Goal: Contribute content: Add original content to the website for others to see

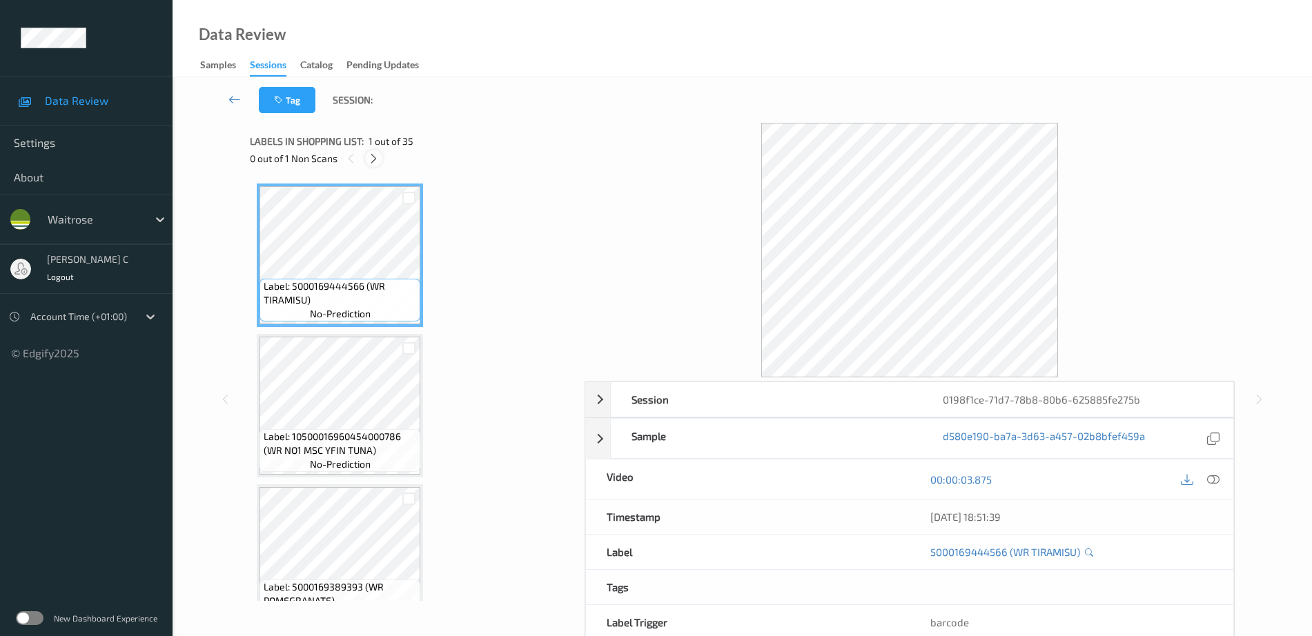
click at [374, 155] on icon at bounding box center [374, 159] width 12 height 12
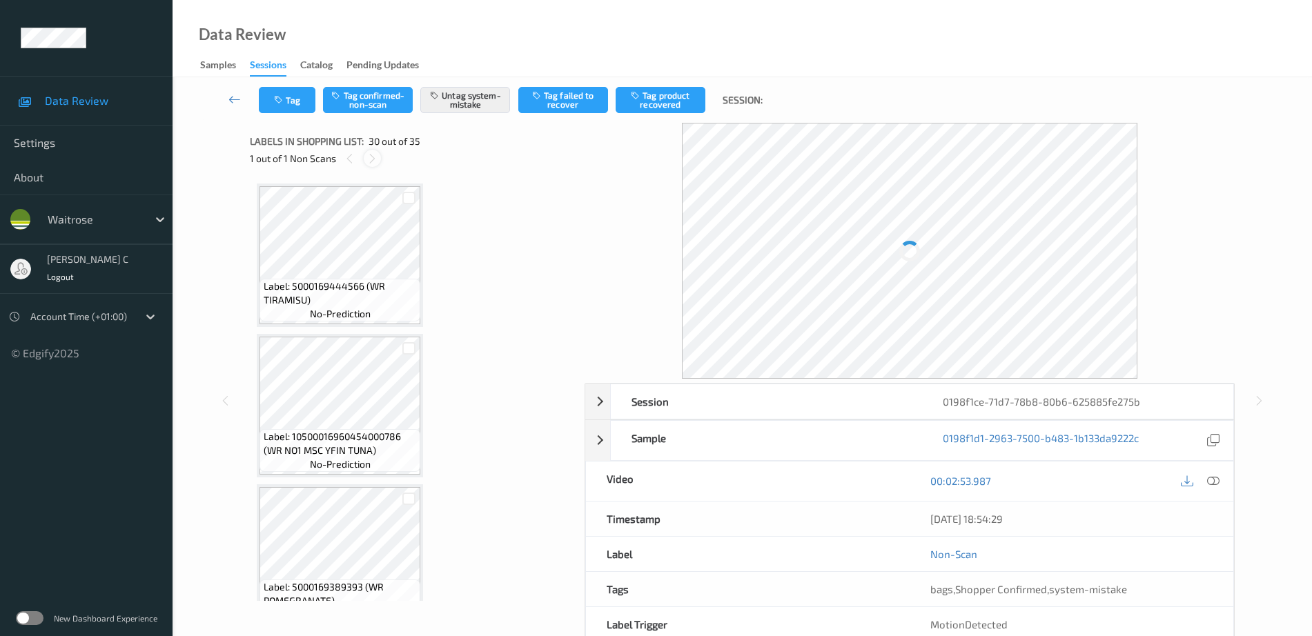
scroll to position [4220, 0]
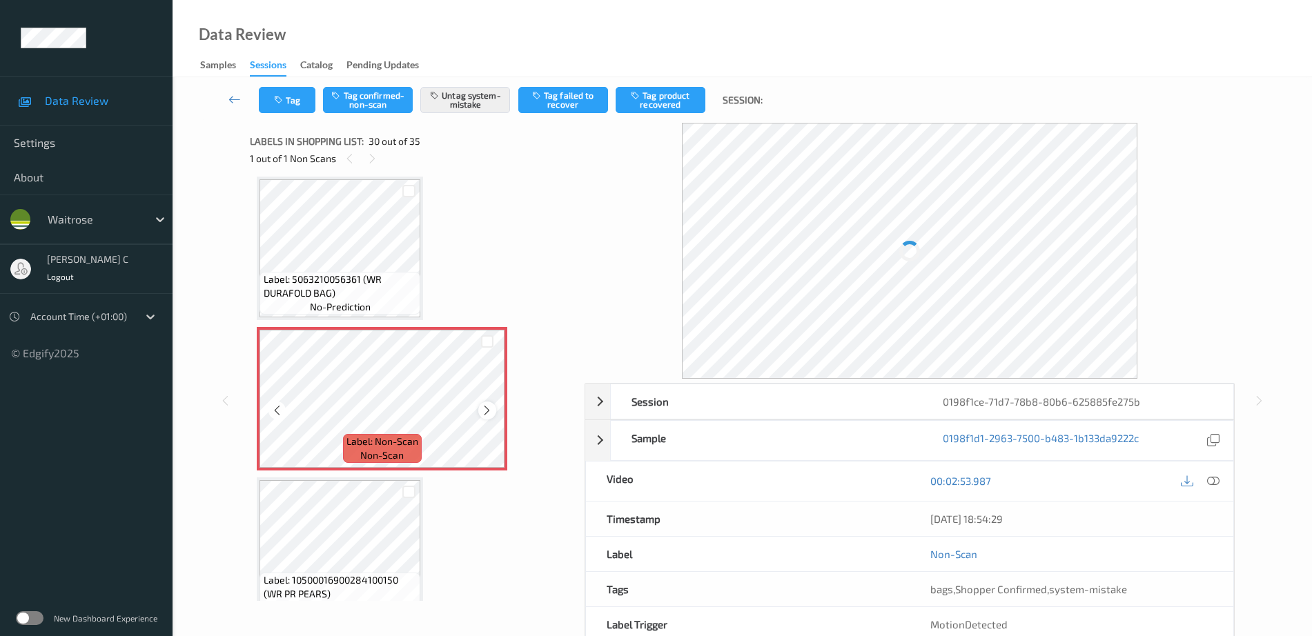
click at [491, 409] on icon at bounding box center [487, 410] width 12 height 12
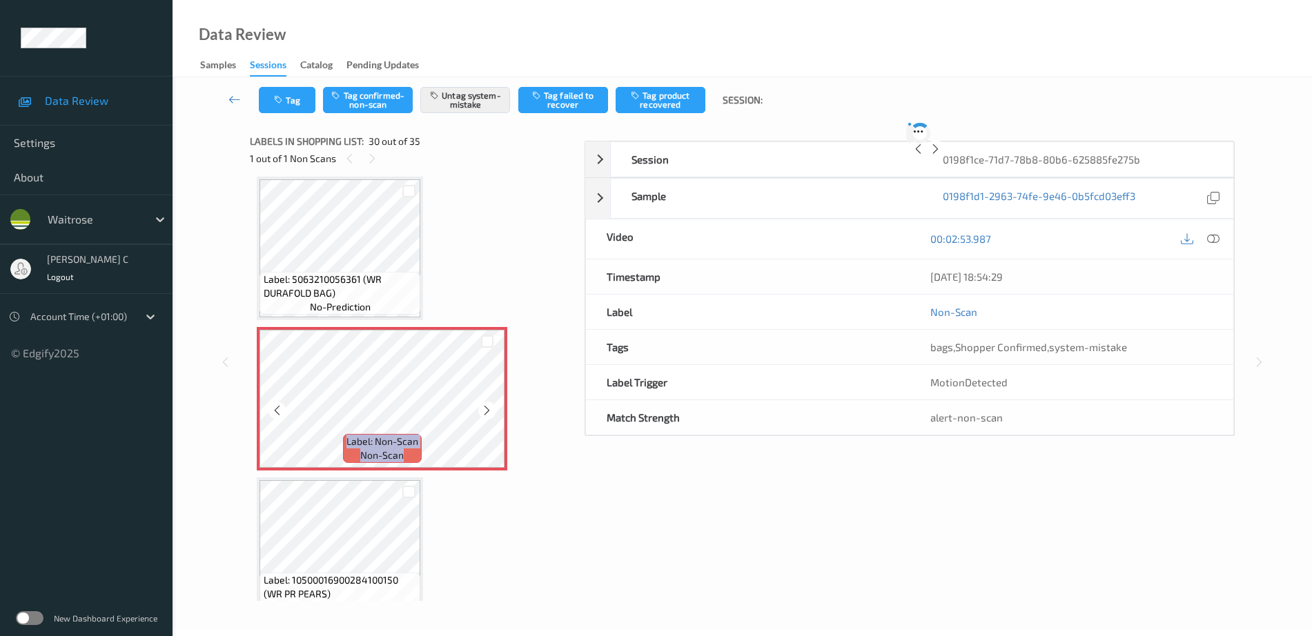
click at [491, 409] on icon at bounding box center [487, 410] width 12 height 12
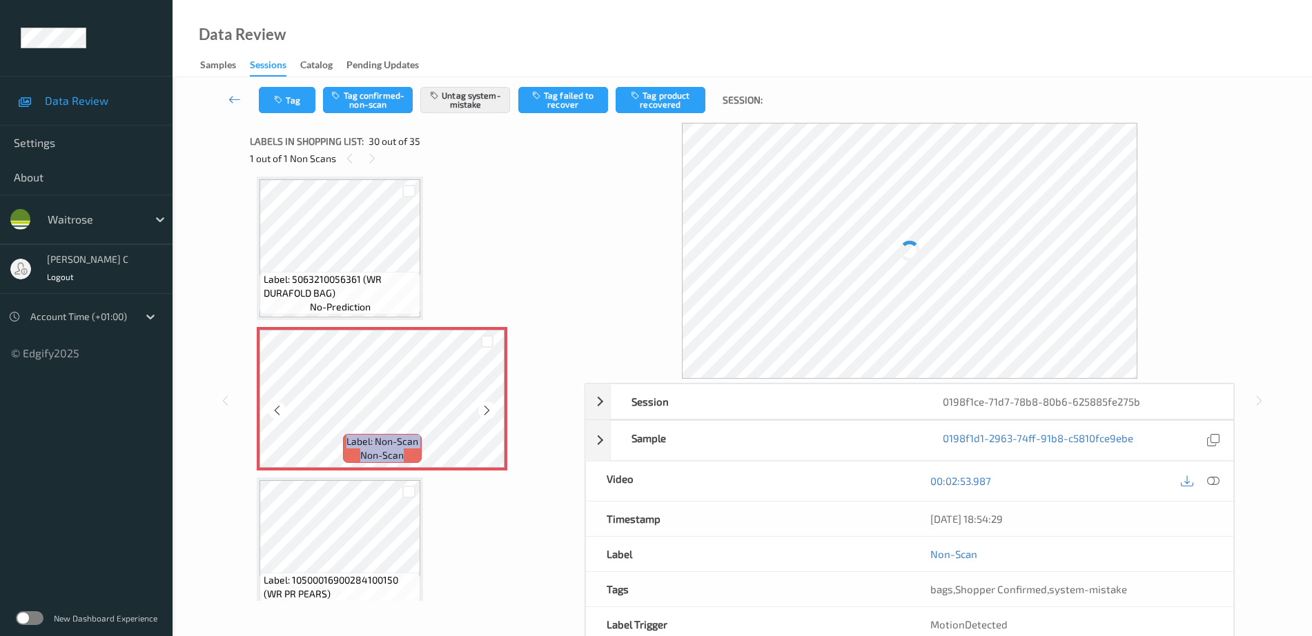
click at [491, 408] on icon at bounding box center [487, 410] width 12 height 12
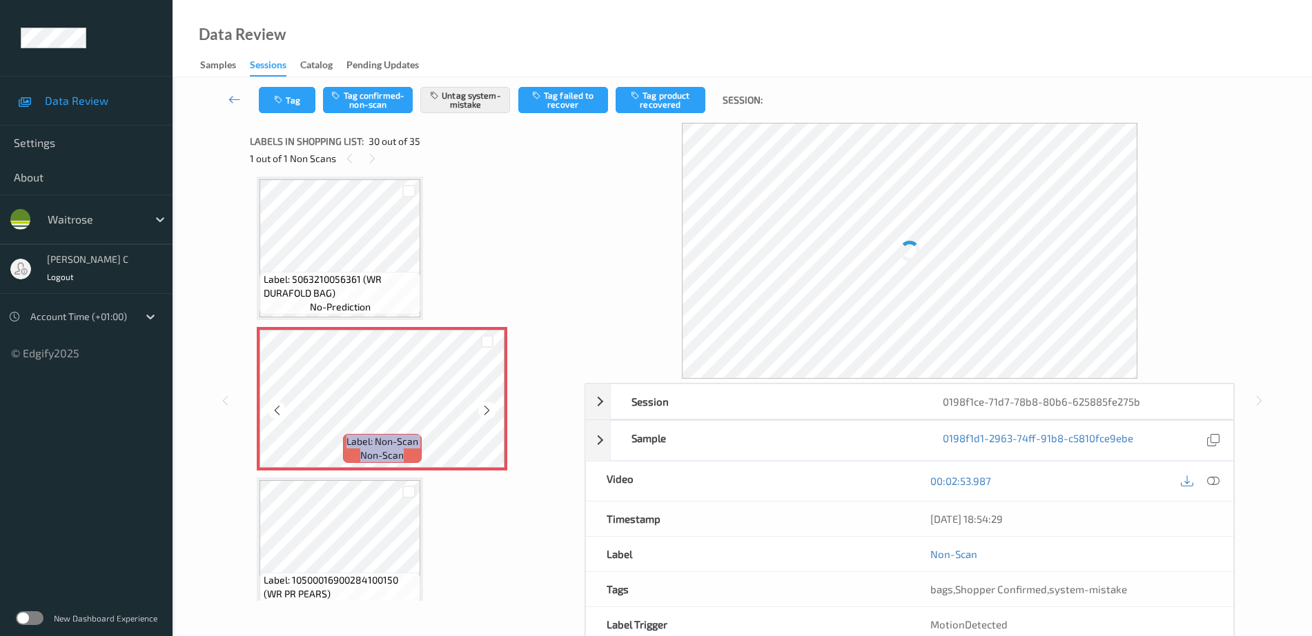
click at [491, 408] on icon at bounding box center [487, 410] width 12 height 12
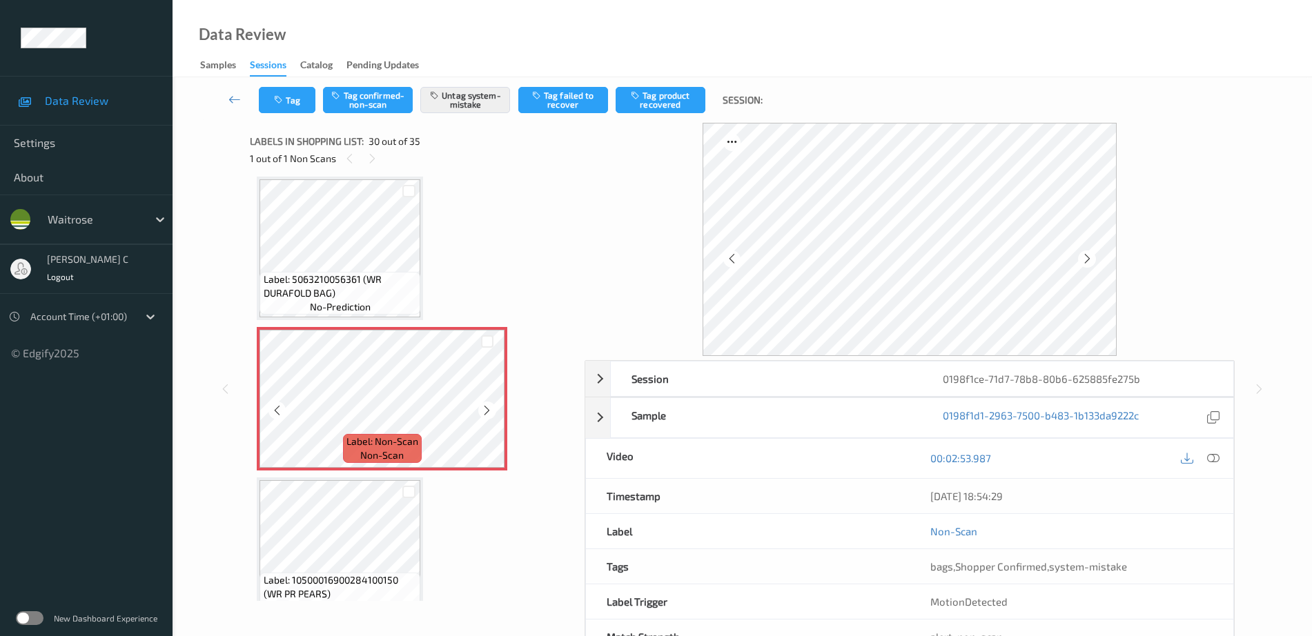
click at [488, 414] on icon at bounding box center [487, 410] width 12 height 12
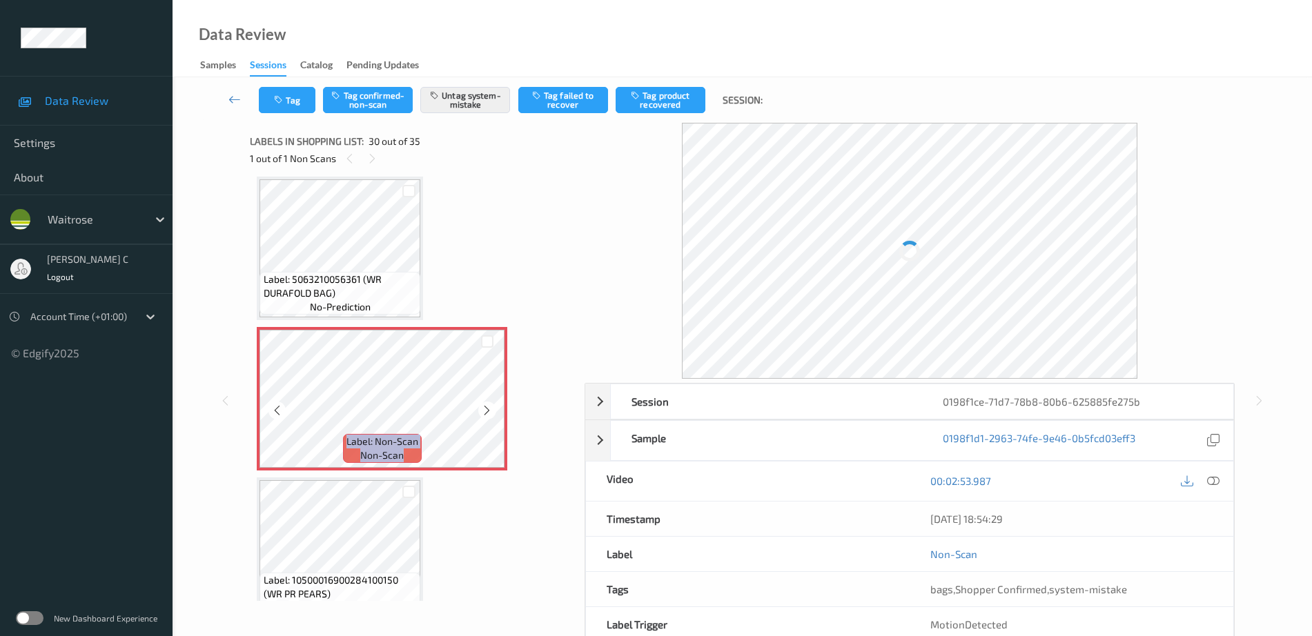
click at [488, 414] on icon at bounding box center [487, 410] width 12 height 12
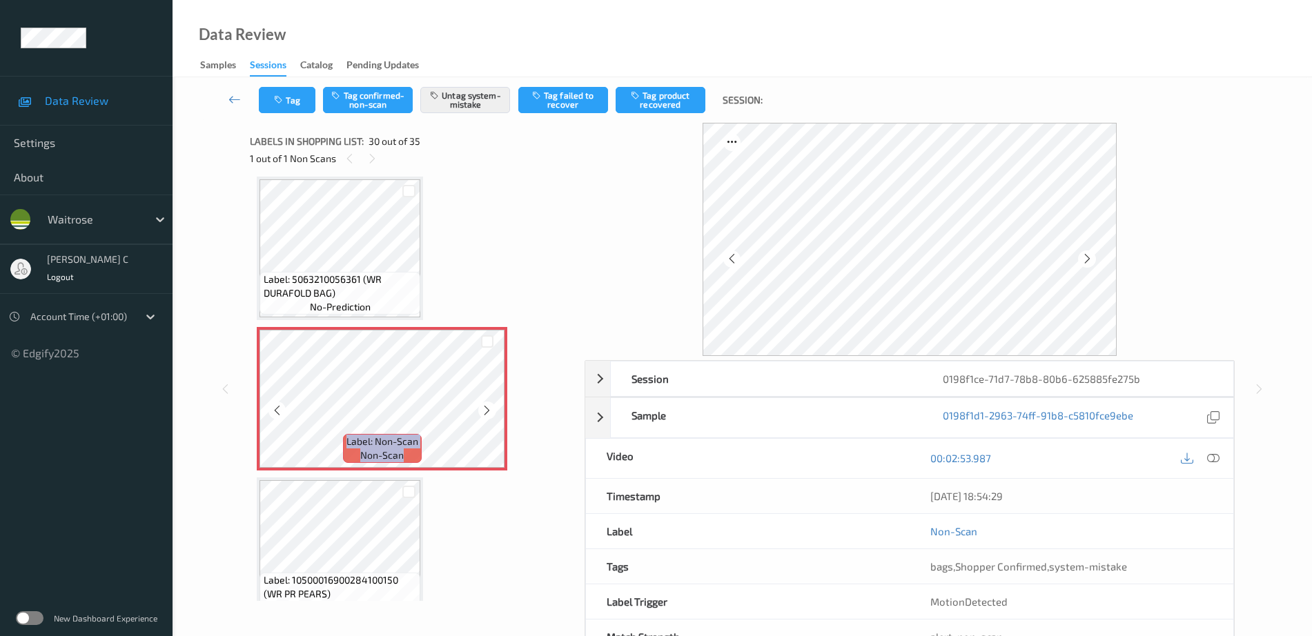
click at [488, 414] on icon at bounding box center [487, 410] width 12 height 12
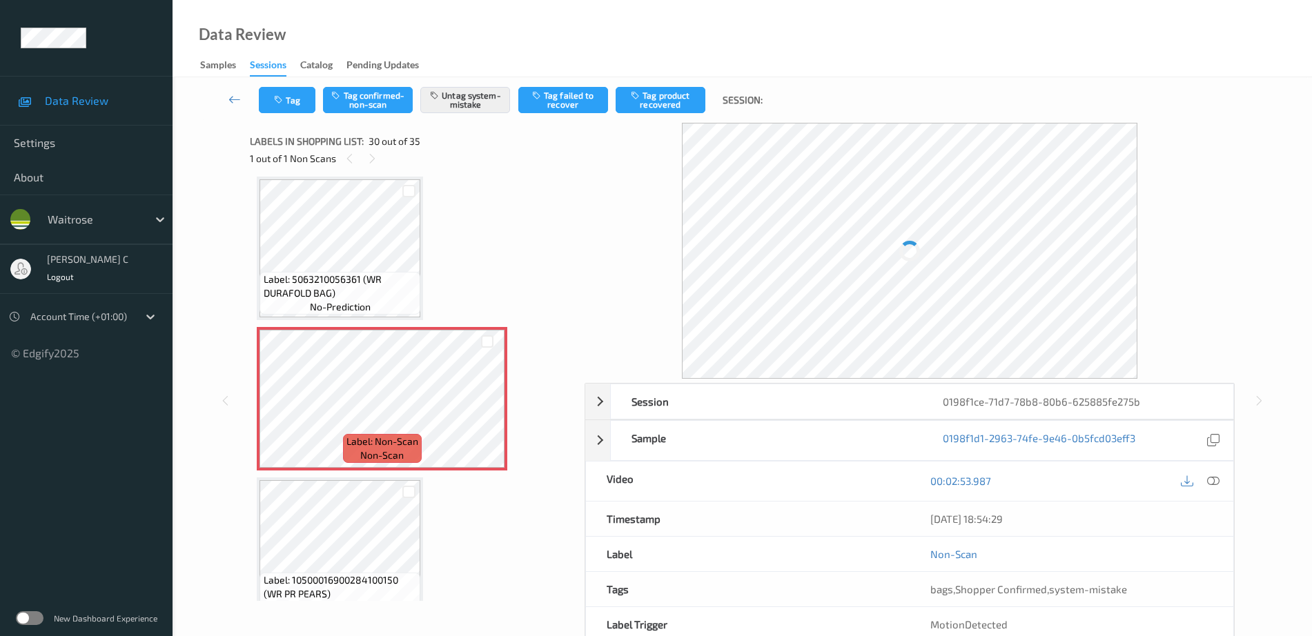
click at [408, 276] on span "Label: 5063210056361 (WR DURAFOLD BAG)" at bounding box center [341, 287] width 154 height 28
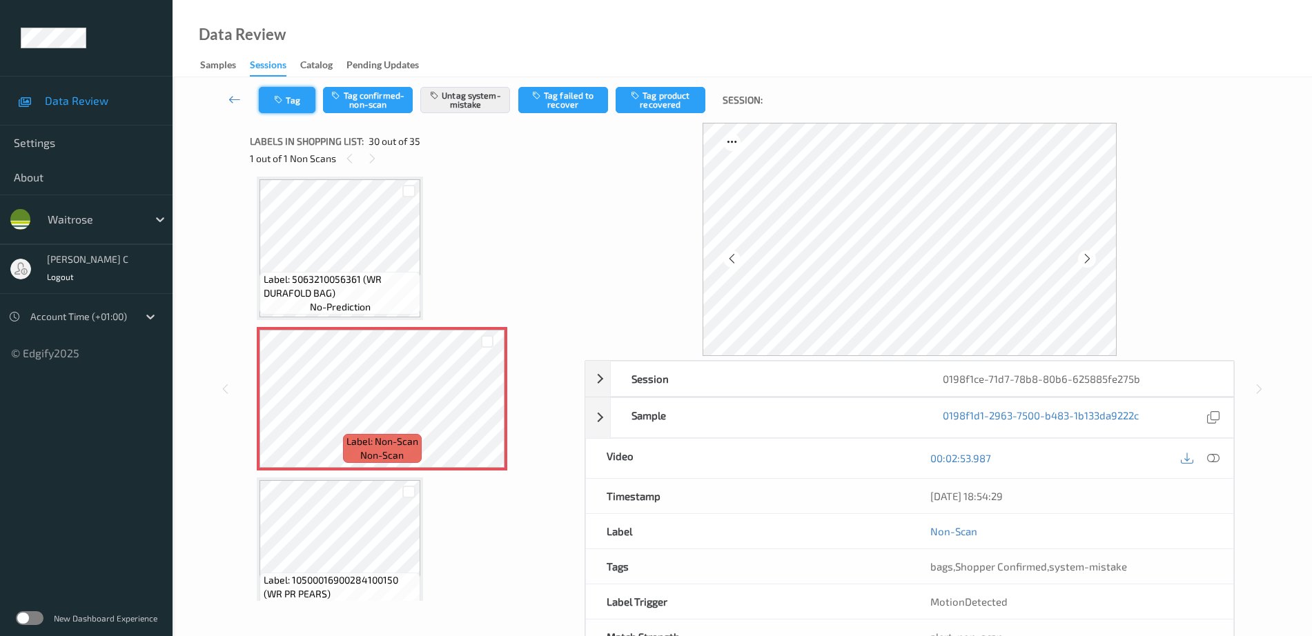
click at [290, 110] on button "Tag" at bounding box center [287, 100] width 57 height 26
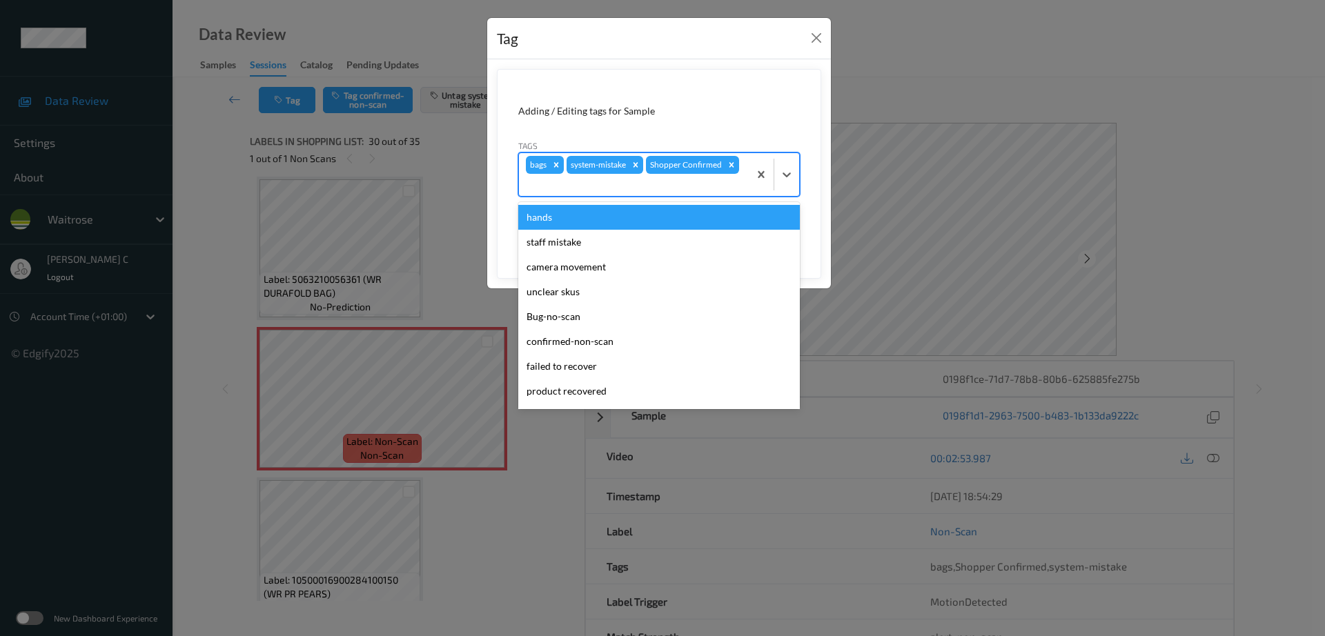
click at [677, 184] on div at bounding box center [634, 185] width 216 height 17
type input "un"
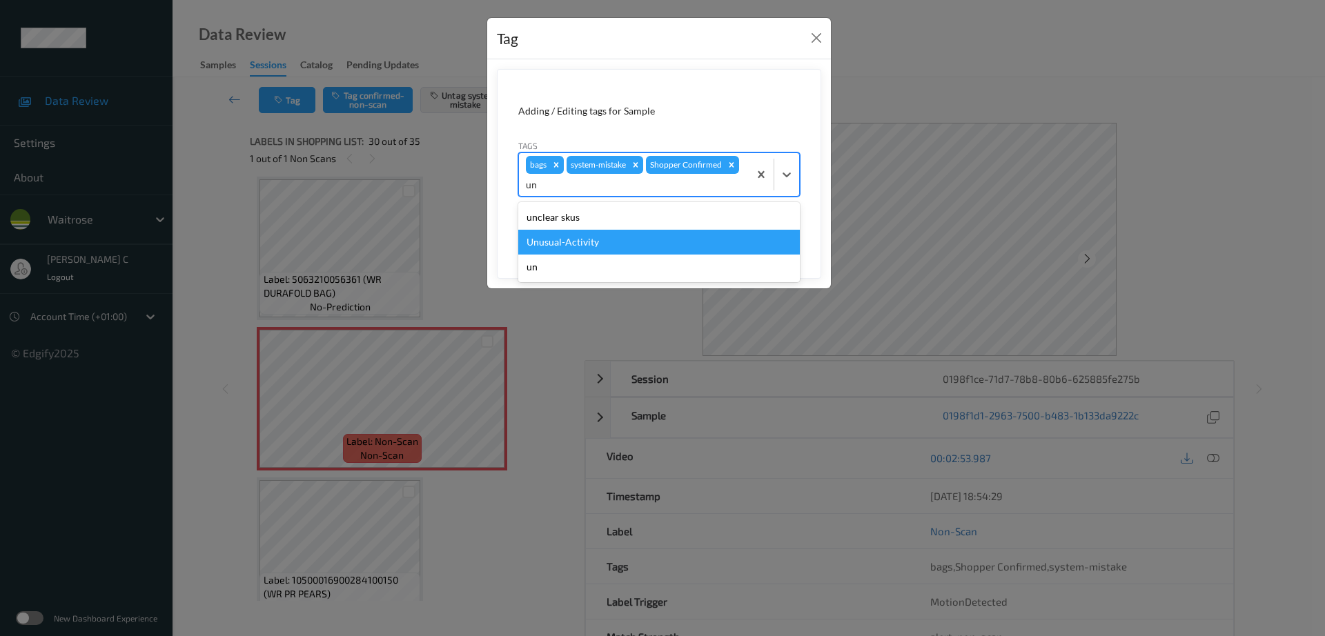
click at [572, 243] on div "Unusual-Activity" at bounding box center [659, 242] width 282 height 25
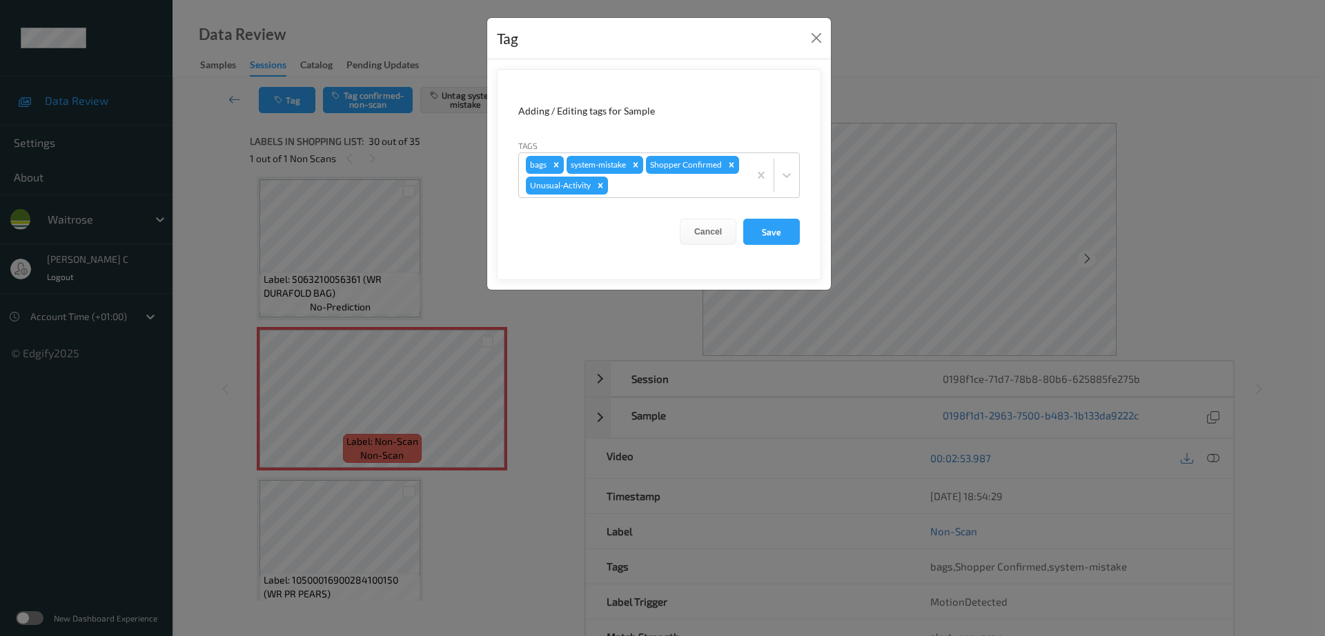
click at [773, 246] on form "Adding / Editing tags for Sample Tags bags system-mistake Shopper Confirmed Unu…" at bounding box center [659, 174] width 324 height 211
click at [770, 237] on button "Save" at bounding box center [771, 232] width 57 height 26
click at [786, 227] on button "Save" at bounding box center [771, 232] width 57 height 26
